Goal: Transaction & Acquisition: Download file/media

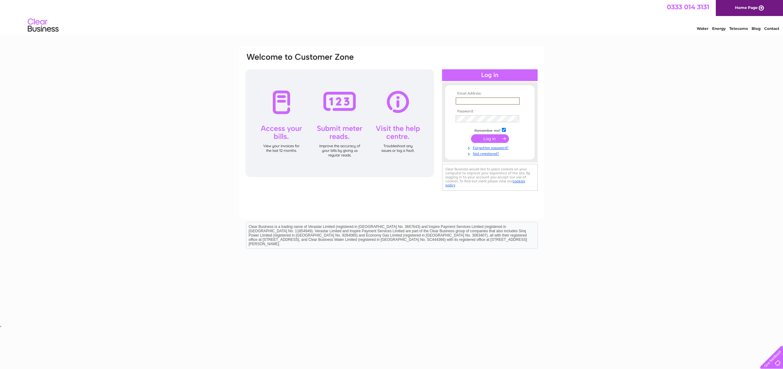
type input "hariuma3@hotmail.com"
click at [491, 139] on input "submit" at bounding box center [490, 138] width 38 height 9
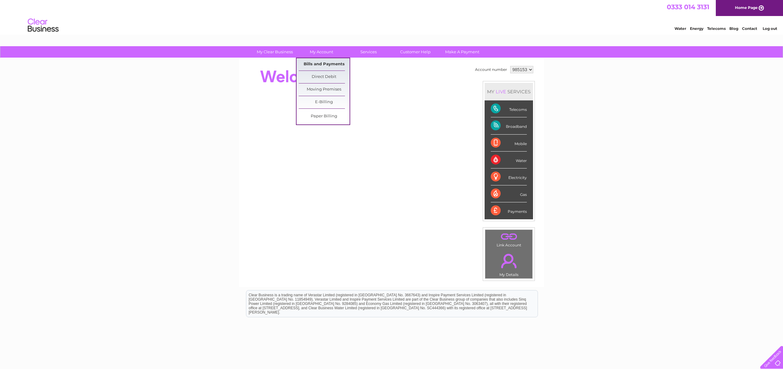
click at [325, 66] on link "Bills and Payments" at bounding box center [324, 64] width 51 height 12
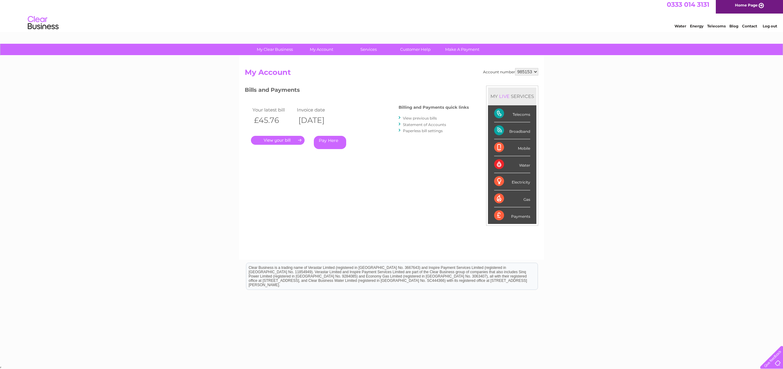
scroll to position [2, 0]
click at [284, 137] on link "." at bounding box center [278, 140] width 54 height 9
click at [425, 119] on link "View previous bills" at bounding box center [420, 118] width 34 height 5
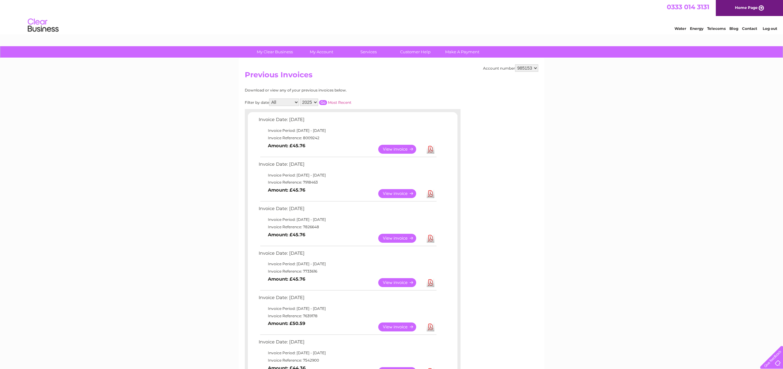
click at [431, 148] on link "Download" at bounding box center [430, 149] width 8 height 9
click at [434, 188] on td "Download" at bounding box center [430, 194] width 11 height 12
click at [431, 193] on link "Download" at bounding box center [430, 193] width 8 height 9
click at [430, 235] on link "Download" at bounding box center [430, 238] width 8 height 9
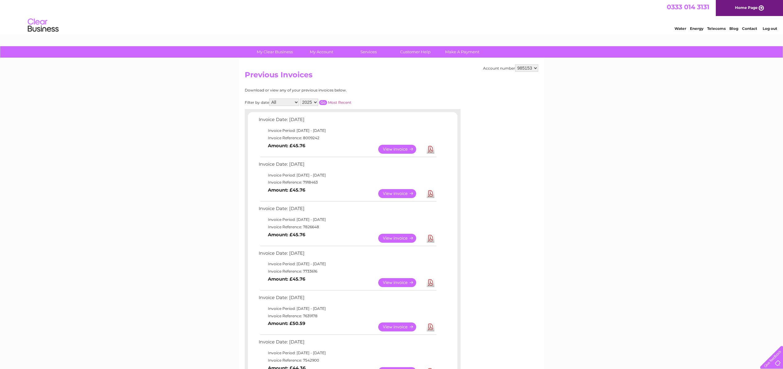
click at [431, 280] on link "Download" at bounding box center [430, 282] width 8 height 9
